Goal: Information Seeking & Learning: Find specific fact

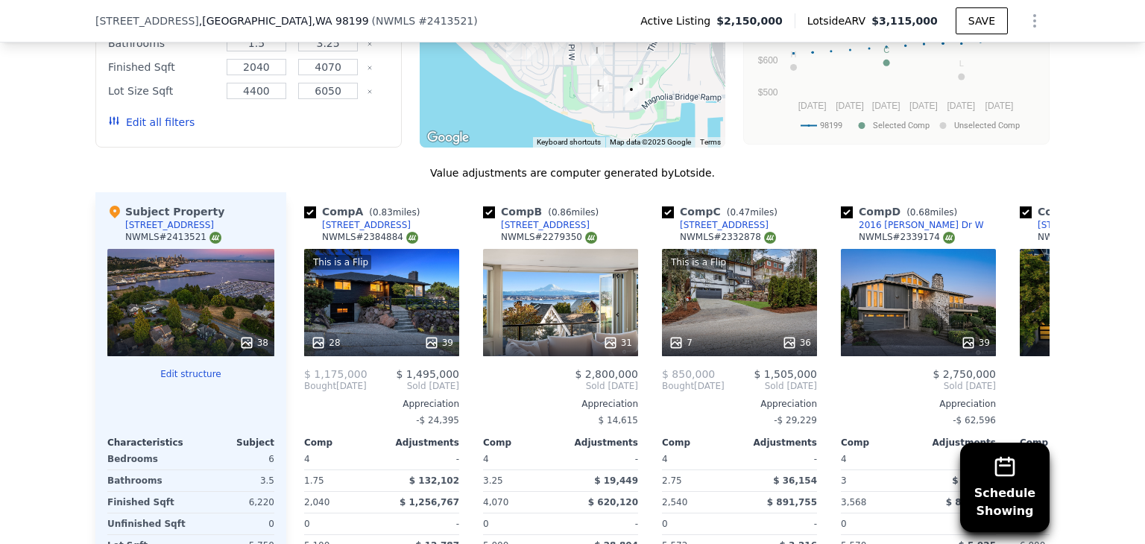
scroll to position [1671, 0]
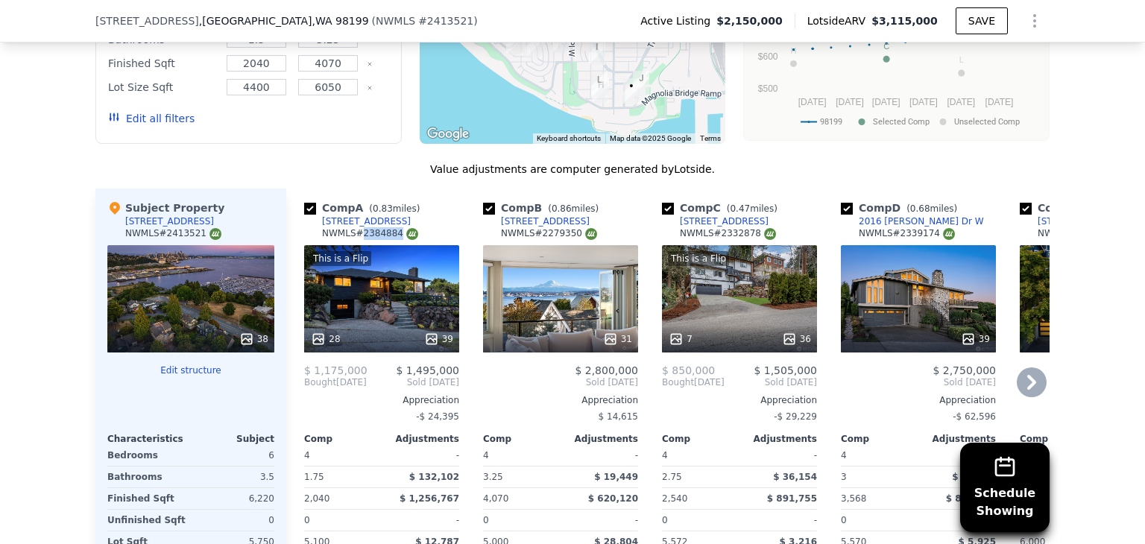
drag, startPoint x: 385, startPoint y: 236, endPoint x: 350, endPoint y: 239, distance: 34.4
click at [350, 239] on div "NWMLS # 2384884" at bounding box center [370, 233] width 96 height 13
copy div "# 2384884"
drag, startPoint x: 534, startPoint y: 242, endPoint x: 564, endPoint y: 242, distance: 29.8
click at [564, 240] on div "NWMLS # 2279350" at bounding box center [549, 233] width 96 height 13
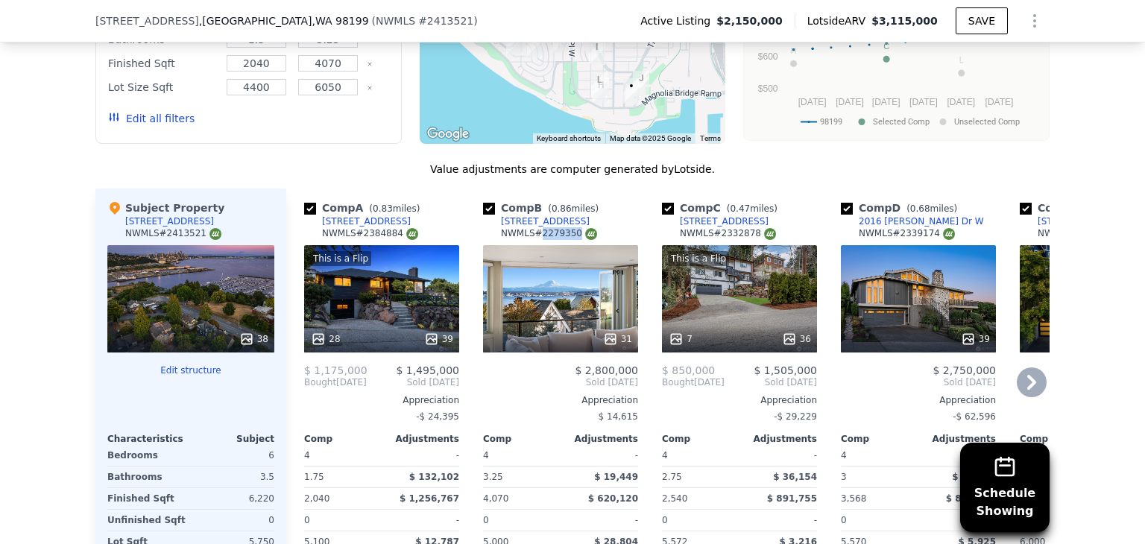
copy div "2279350"
drag, startPoint x: 711, startPoint y: 238, endPoint x: 743, endPoint y: 238, distance: 32.1
click at [743, 238] on div "NWMLS # 2332878" at bounding box center [728, 233] width 96 height 13
copy div "2332878"
drag, startPoint x: 891, startPoint y: 241, endPoint x: 922, endPoint y: 241, distance: 30.6
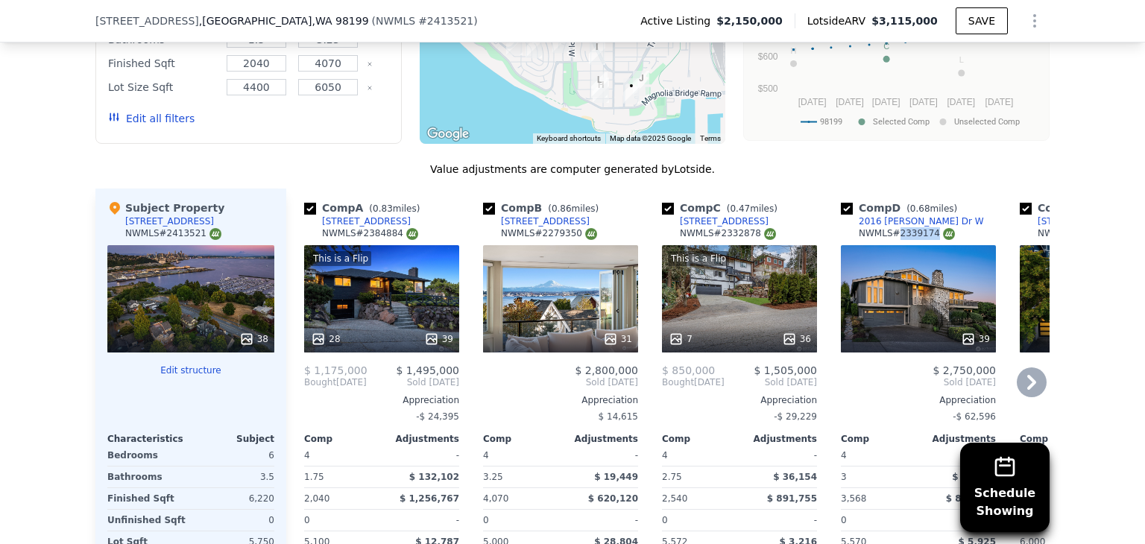
click at [922, 240] on div "NWMLS # 2339174" at bounding box center [907, 233] width 96 height 13
copy div "2339174"
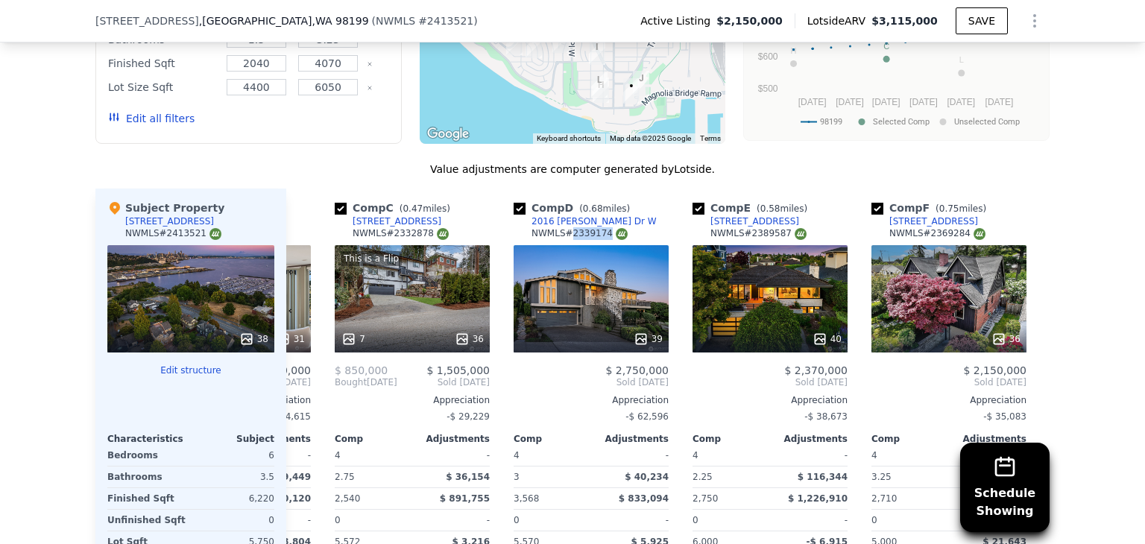
scroll to position [0, 328]
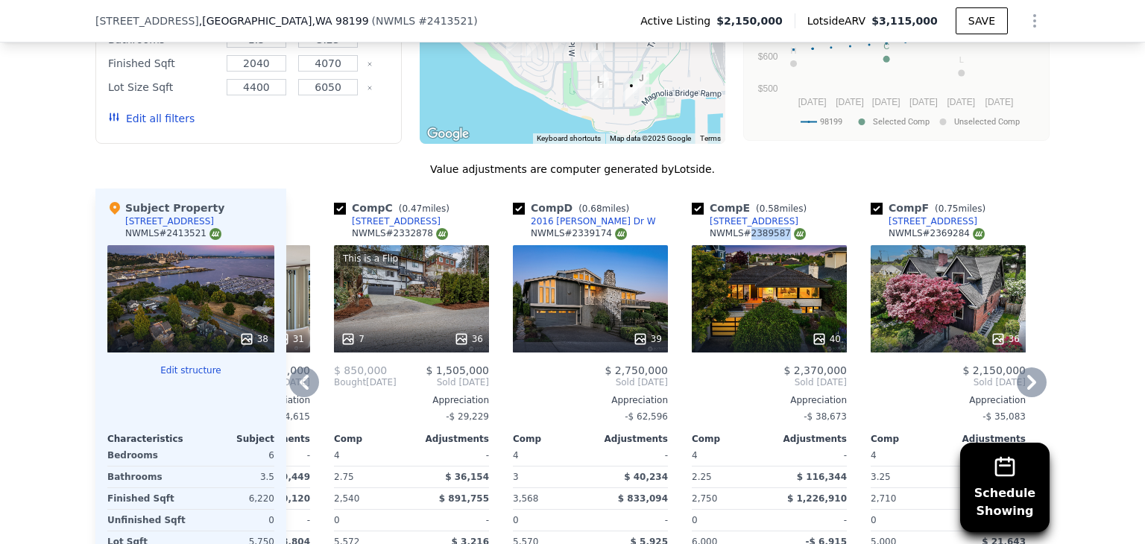
drag, startPoint x: 741, startPoint y: 241, endPoint x: 774, endPoint y: 242, distance: 32.8
click at [774, 240] on div "NWMLS # 2389587" at bounding box center [758, 233] width 96 height 13
copy div "2389587"
drag, startPoint x: 919, startPoint y: 240, endPoint x: 953, endPoint y: 242, distance: 33.6
click at [953, 240] on div "NWMLS # 2369284" at bounding box center [937, 233] width 96 height 13
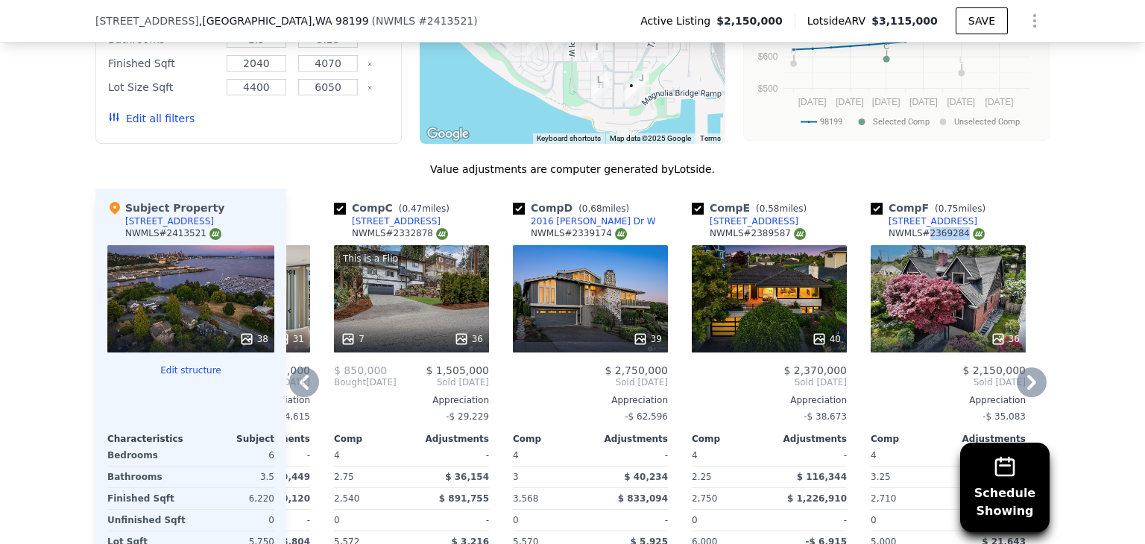
copy div "2369284"
click at [435, 302] on div "This is a Flip 7 36" at bounding box center [411, 298] width 155 height 107
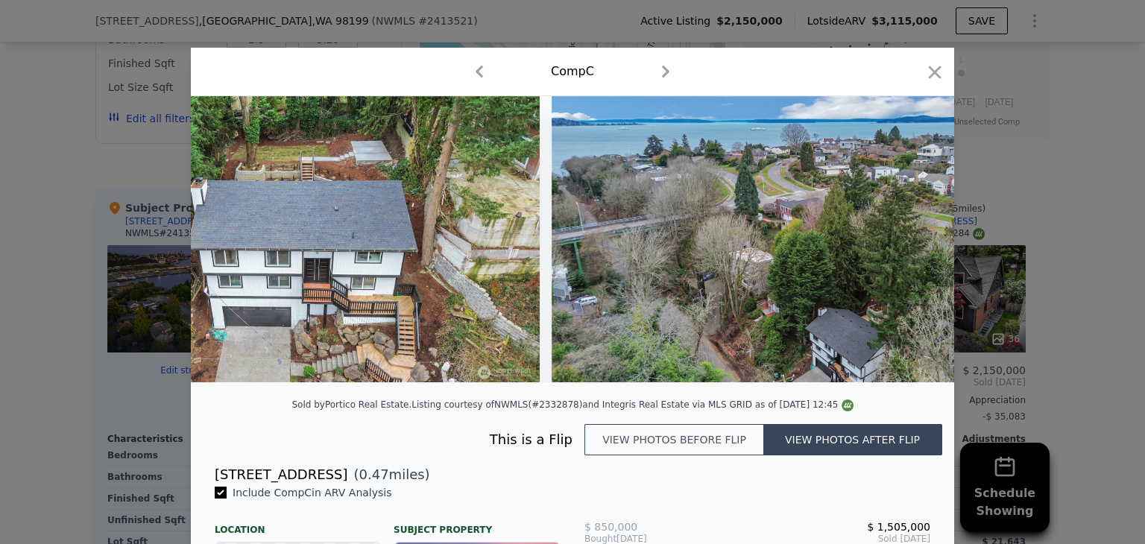
scroll to position [0, 15255]
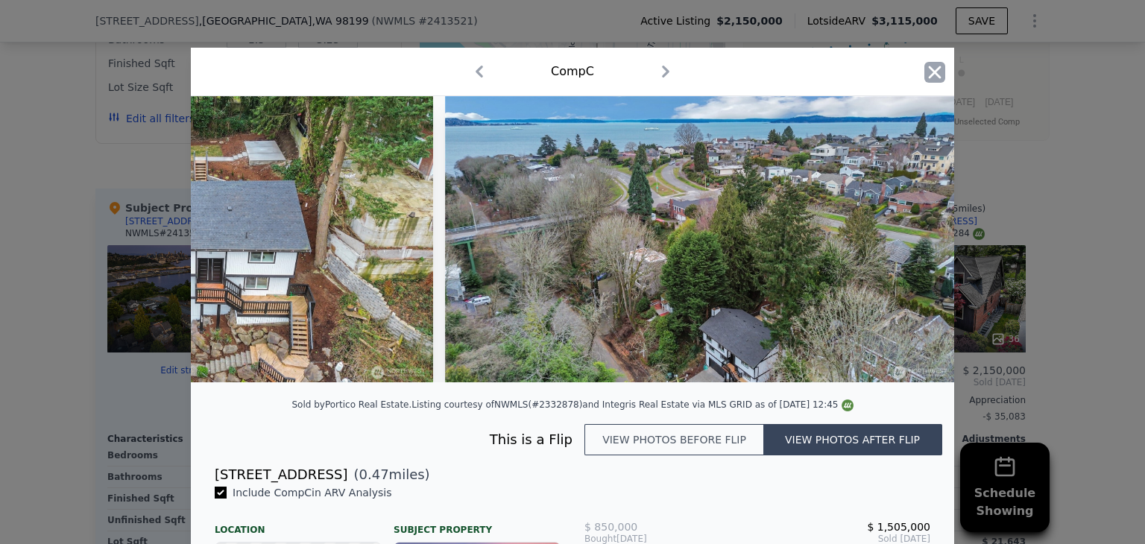
click at [931, 69] on icon "button" at bounding box center [935, 72] width 13 height 13
